Goal: Check status: Check status

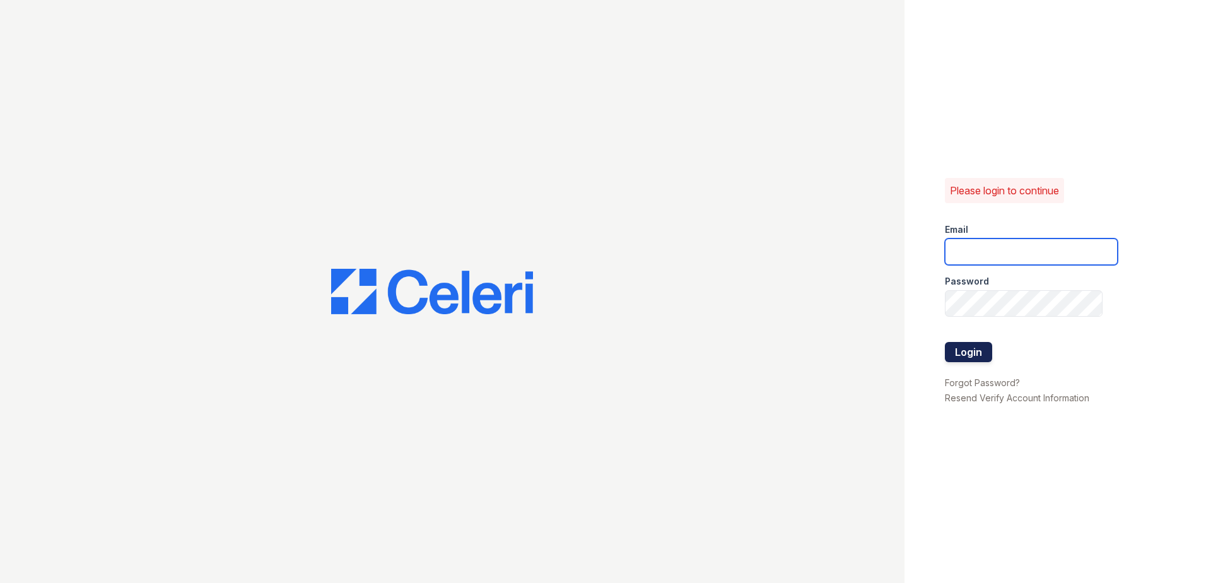
type input "renewonblues@trinity-pm.com"
click at [972, 351] on button "Login" at bounding box center [968, 352] width 47 height 20
click at [569, 296] on div at bounding box center [452, 291] width 242 height 45
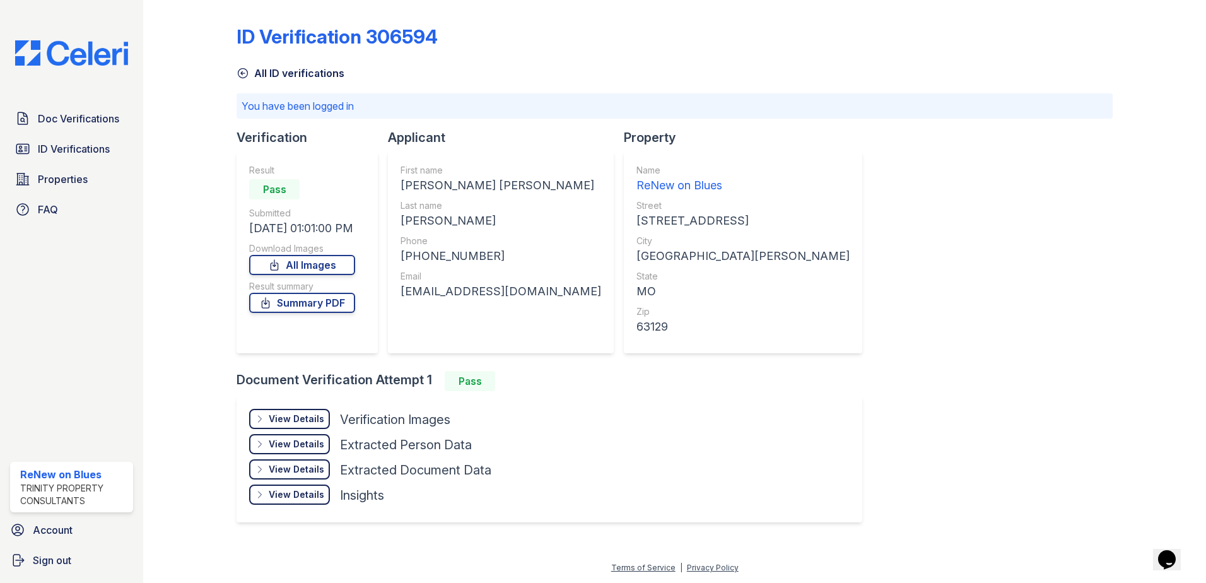
click at [276, 413] on div "View Details" at bounding box center [296, 418] width 55 height 13
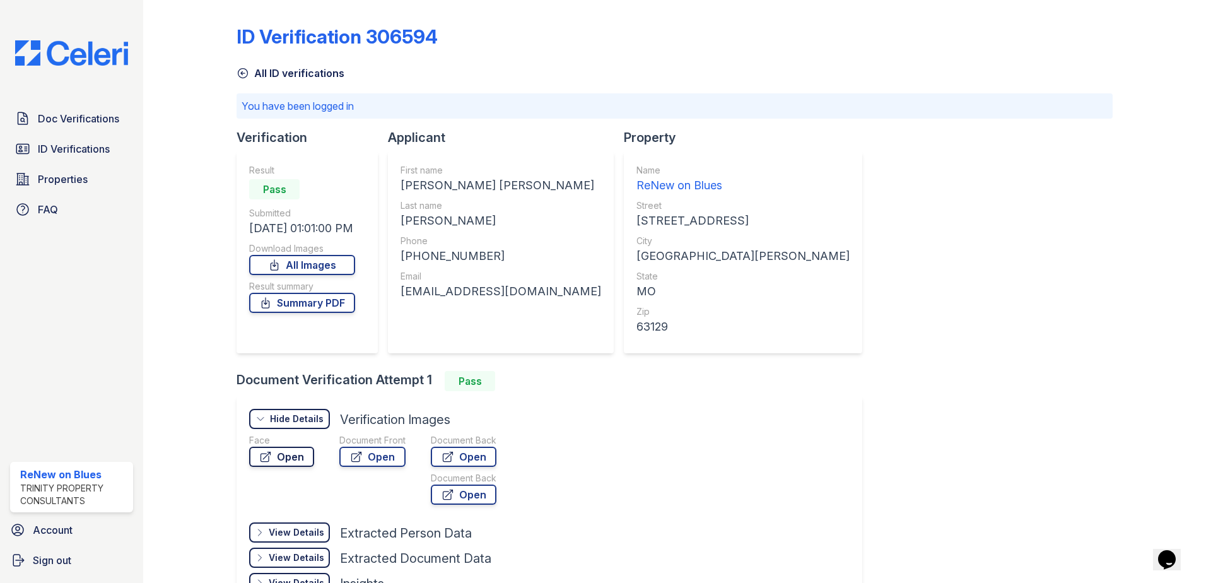
click at [296, 462] on link "Open" at bounding box center [281, 456] width 65 height 20
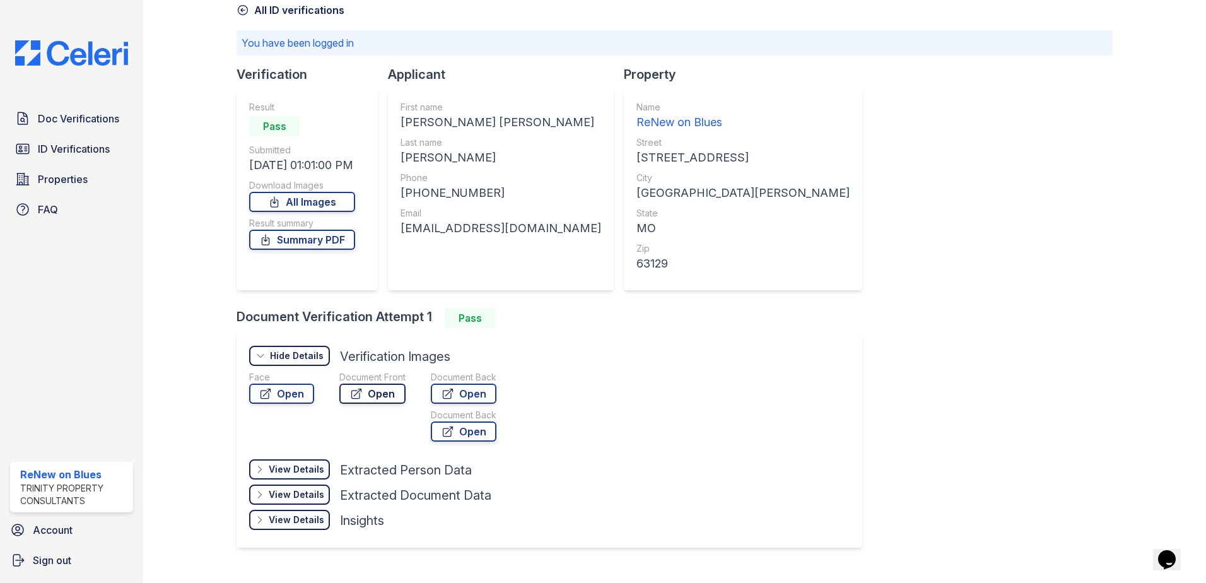
click at [356, 387] on icon at bounding box center [356, 393] width 13 height 13
click at [782, 357] on div "ID Verification 306594 All ID verifications You have been logged in Verificatio…" at bounding box center [674, 253] width 876 height 623
